Goal: Transaction & Acquisition: Purchase product/service

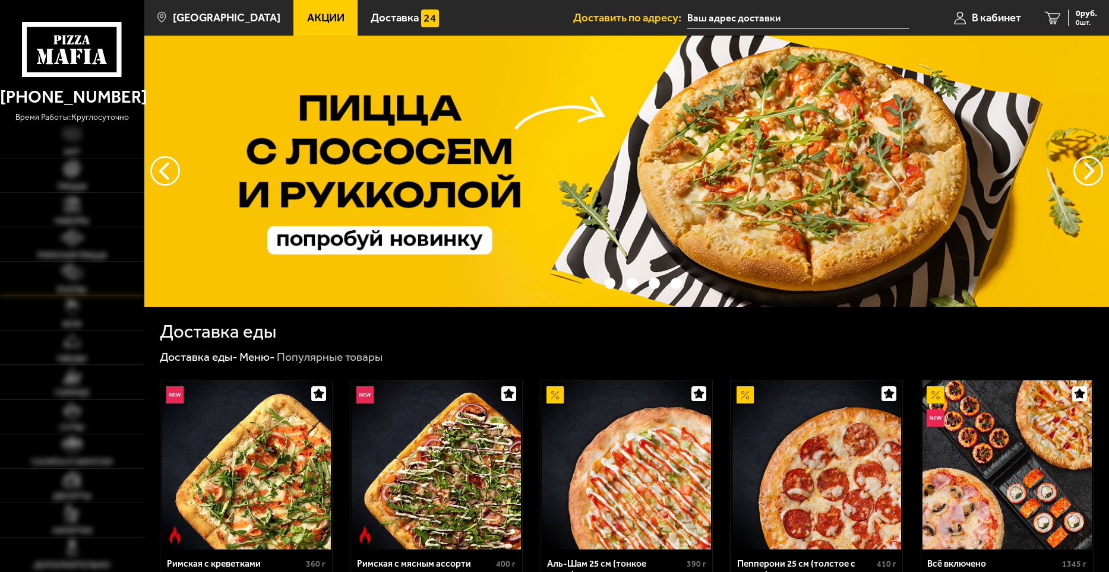
type input "[STREET_ADDRESS]"
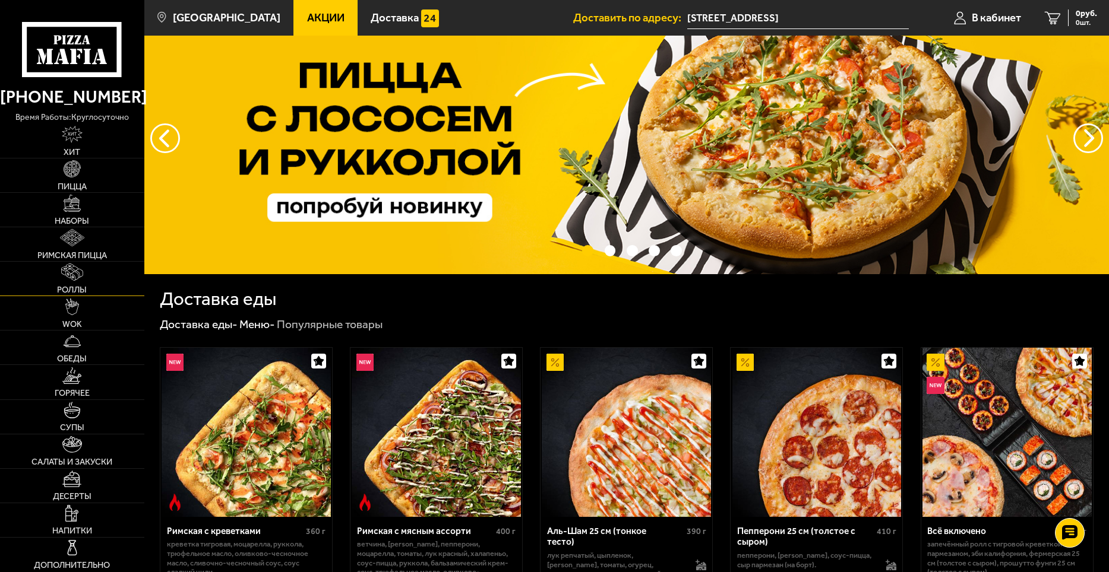
scroll to position [59, 0]
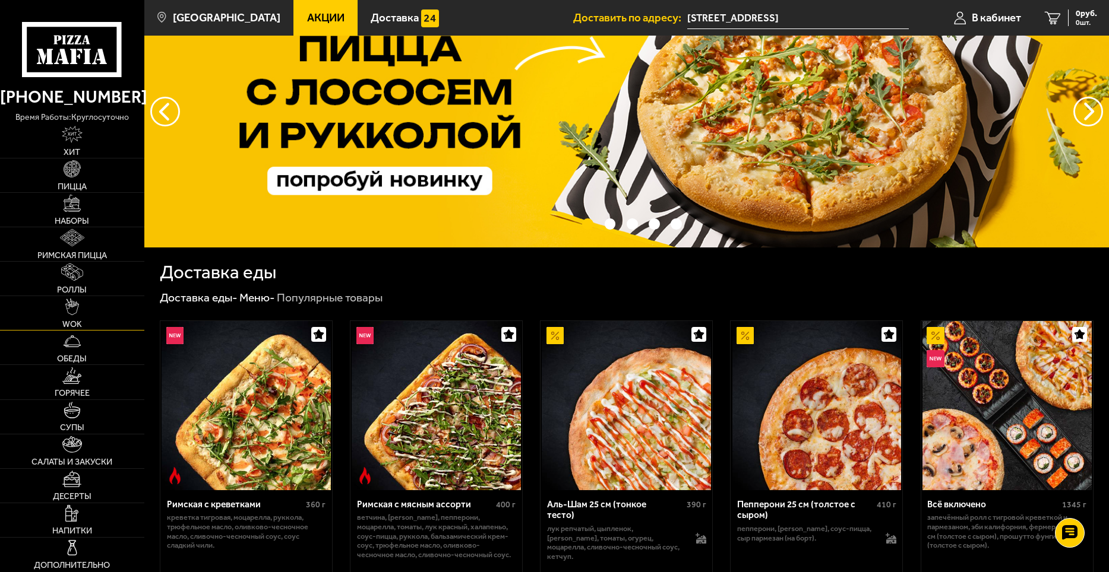
click at [84, 320] on link "WOK" at bounding box center [72, 313] width 144 height 34
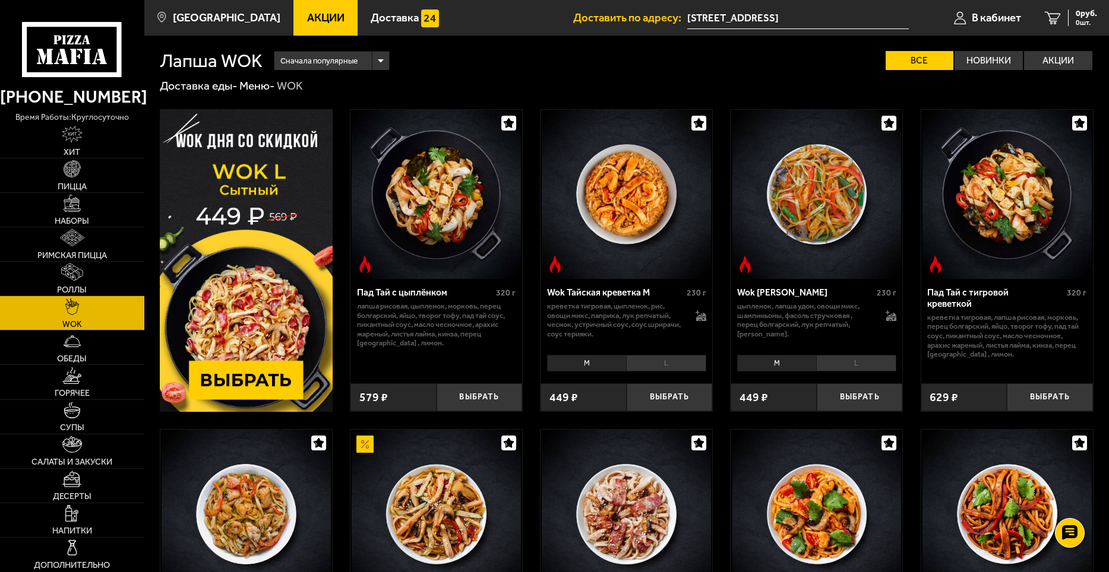
click at [267, 382] on img at bounding box center [246, 260] width 173 height 303
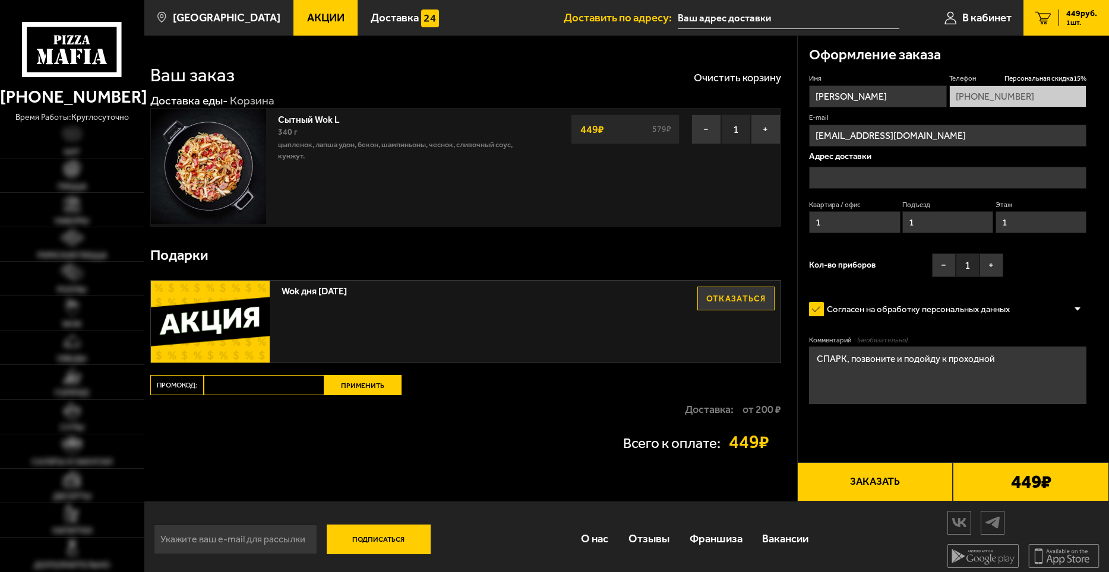
type input "[STREET_ADDRESS]"
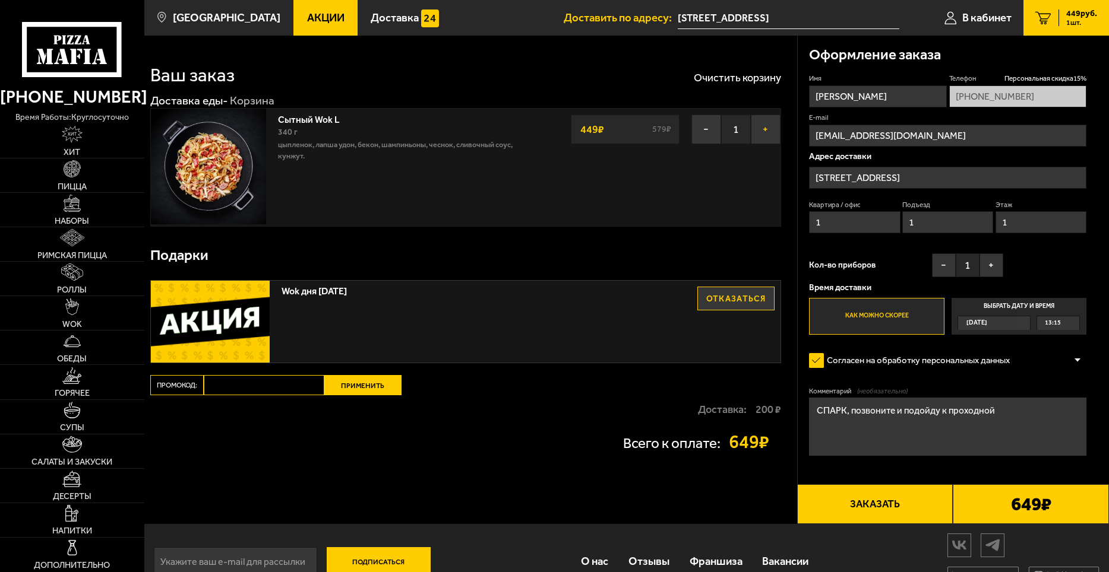
click at [770, 138] on button "+" at bounding box center [766, 130] width 30 height 30
click at [771, 138] on button "+" at bounding box center [766, 130] width 30 height 30
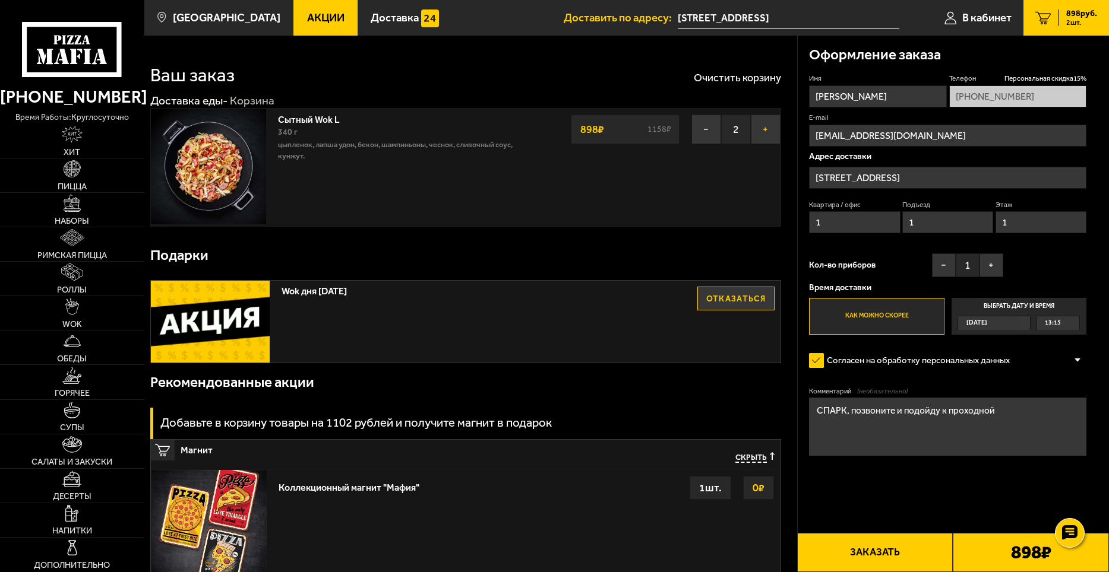
click at [760, 126] on button "+" at bounding box center [766, 130] width 30 height 30
click at [998, 267] on button "+" at bounding box center [991, 266] width 24 height 24
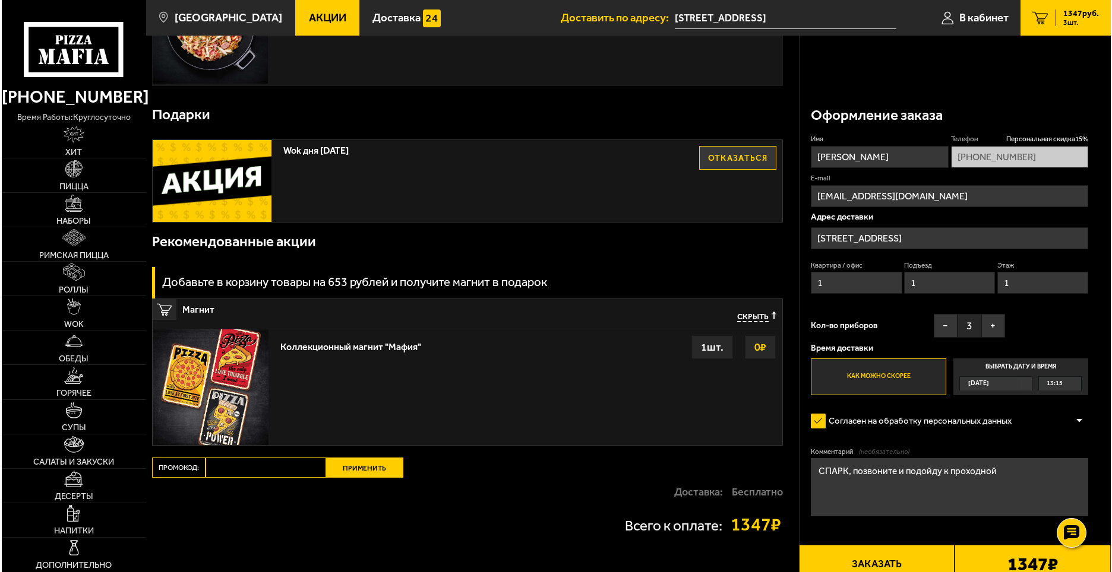
scroll to position [230, 0]
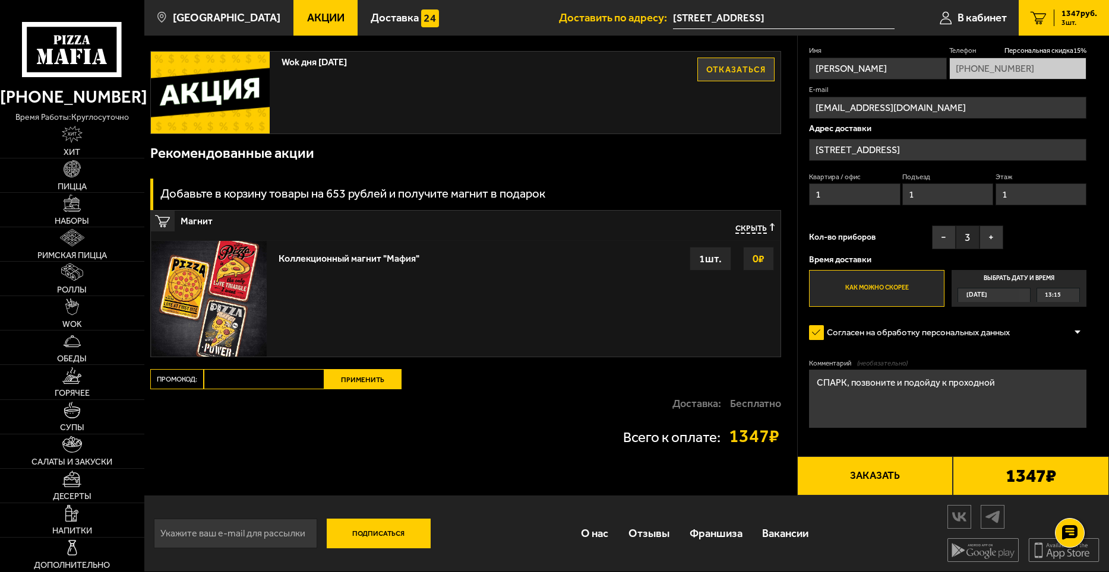
click at [887, 485] on button "Заказать" at bounding box center [875, 476] width 156 height 39
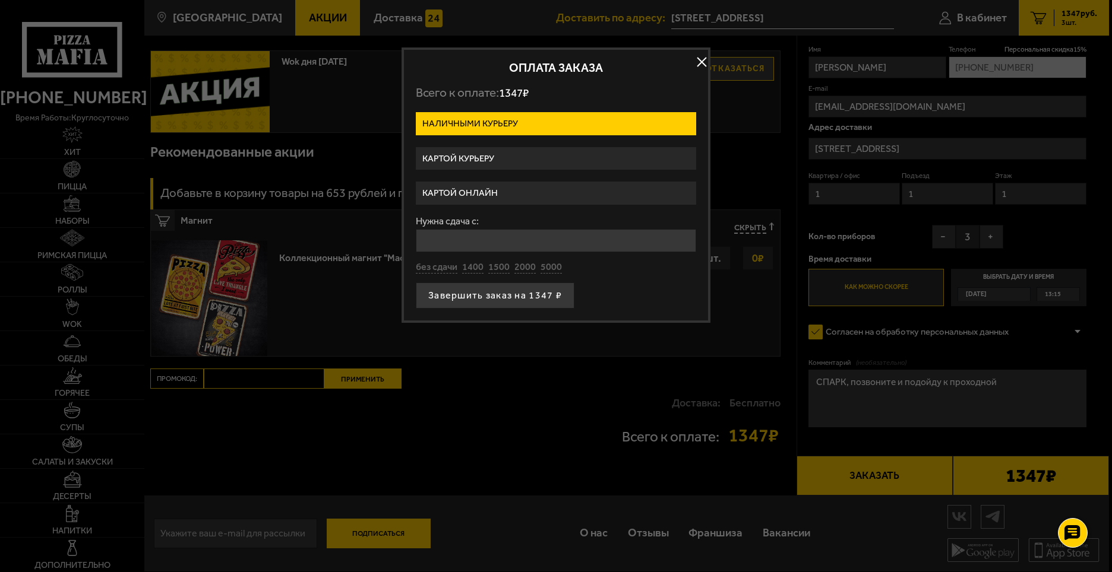
click at [486, 156] on label "Картой курьеру" at bounding box center [556, 158] width 280 height 23
click at [0, 0] on input "Картой курьеру" at bounding box center [0, 0] width 0 height 0
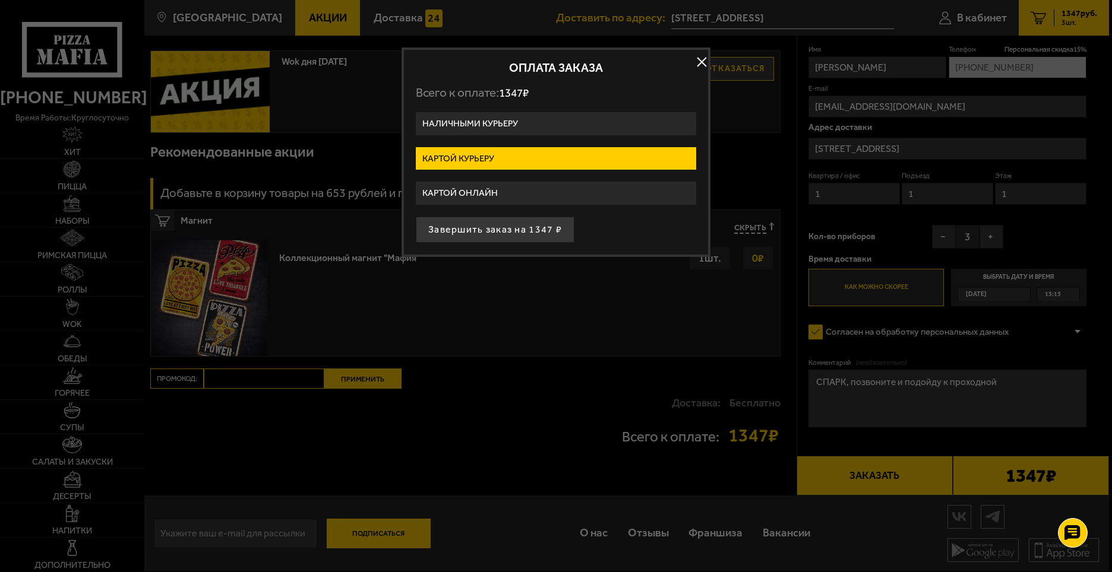
click at [483, 231] on button "Завершить заказ на 1347 ₽" at bounding box center [495, 230] width 159 height 26
